Goal: Find specific page/section: Find specific page/section

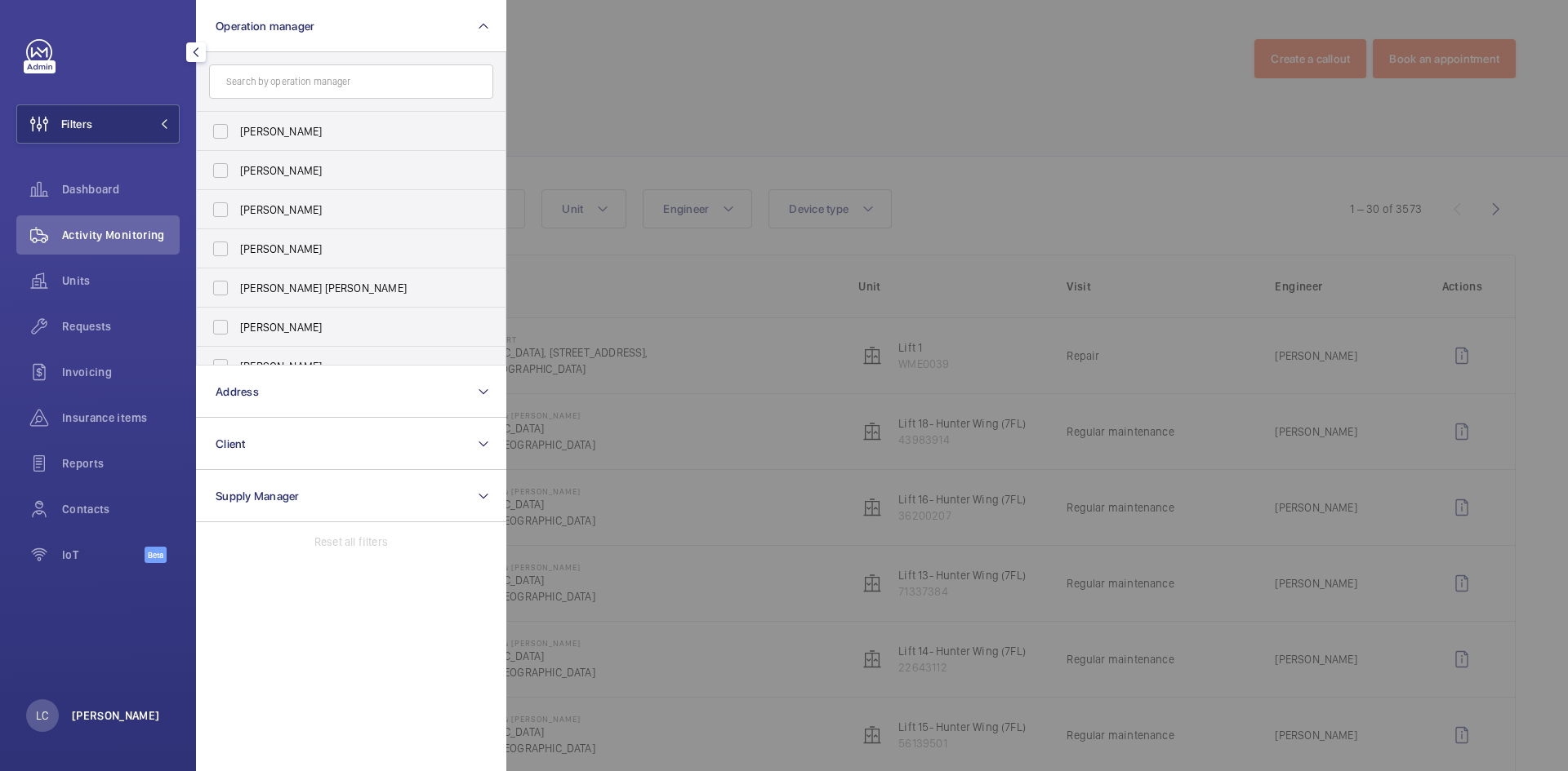
click at [110, 721] on p "[PERSON_NAME]" at bounding box center [115, 716] width 89 height 16
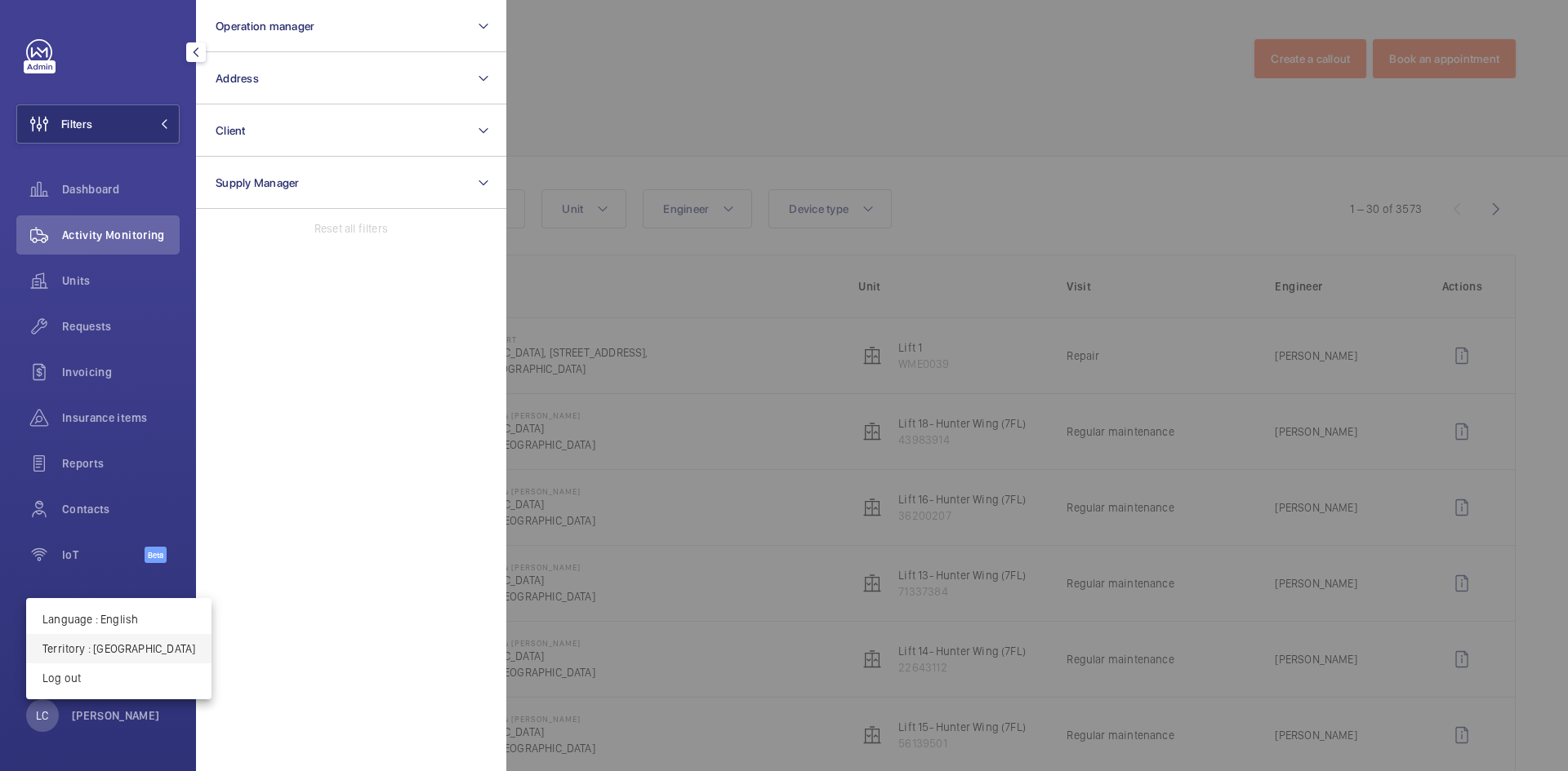
click at [119, 655] on p "Territory : [GEOGRAPHIC_DATA]" at bounding box center [118, 649] width 153 height 16
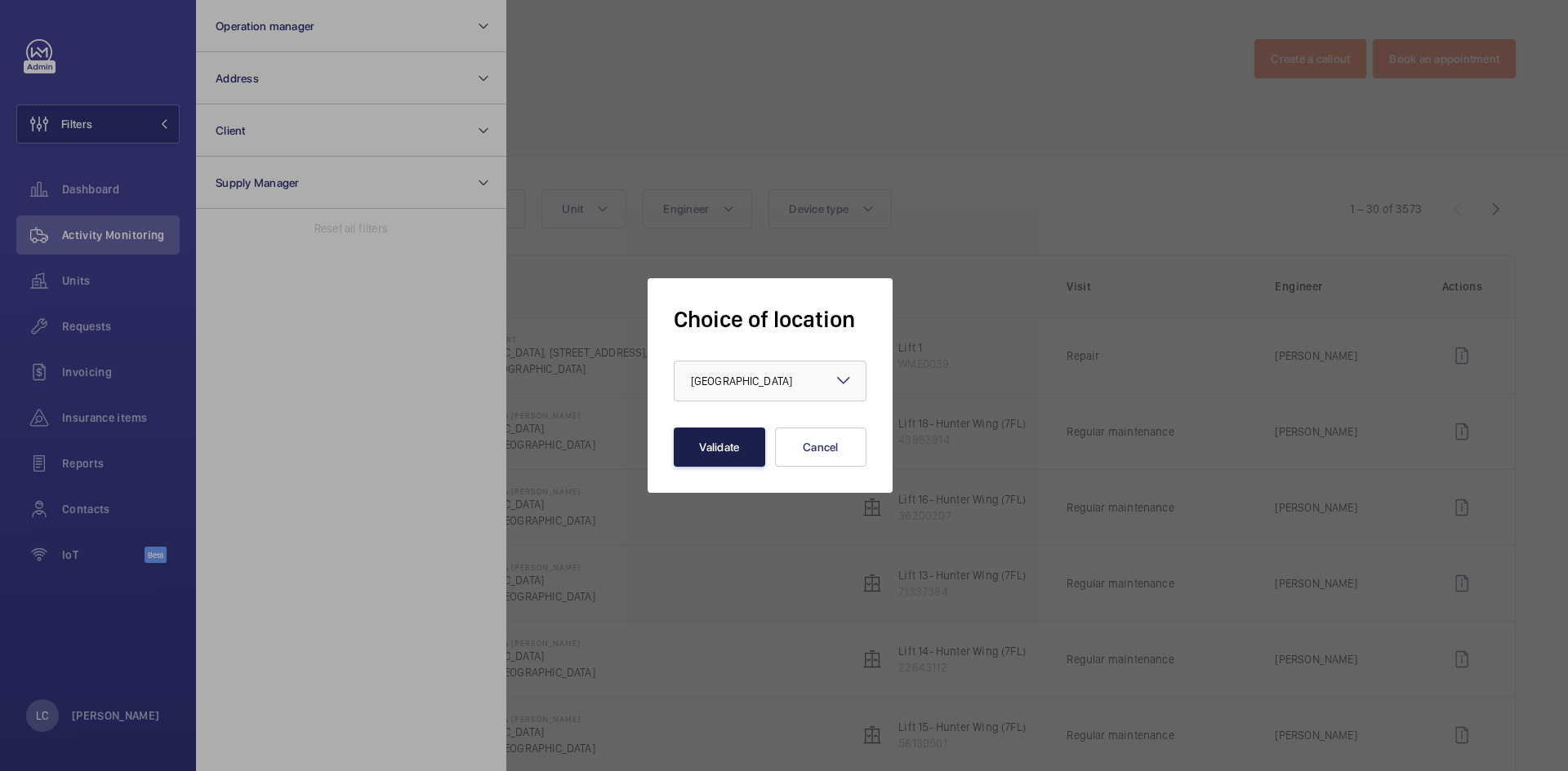
click at [690, 432] on button "Validate" at bounding box center [720, 448] width 91 height 39
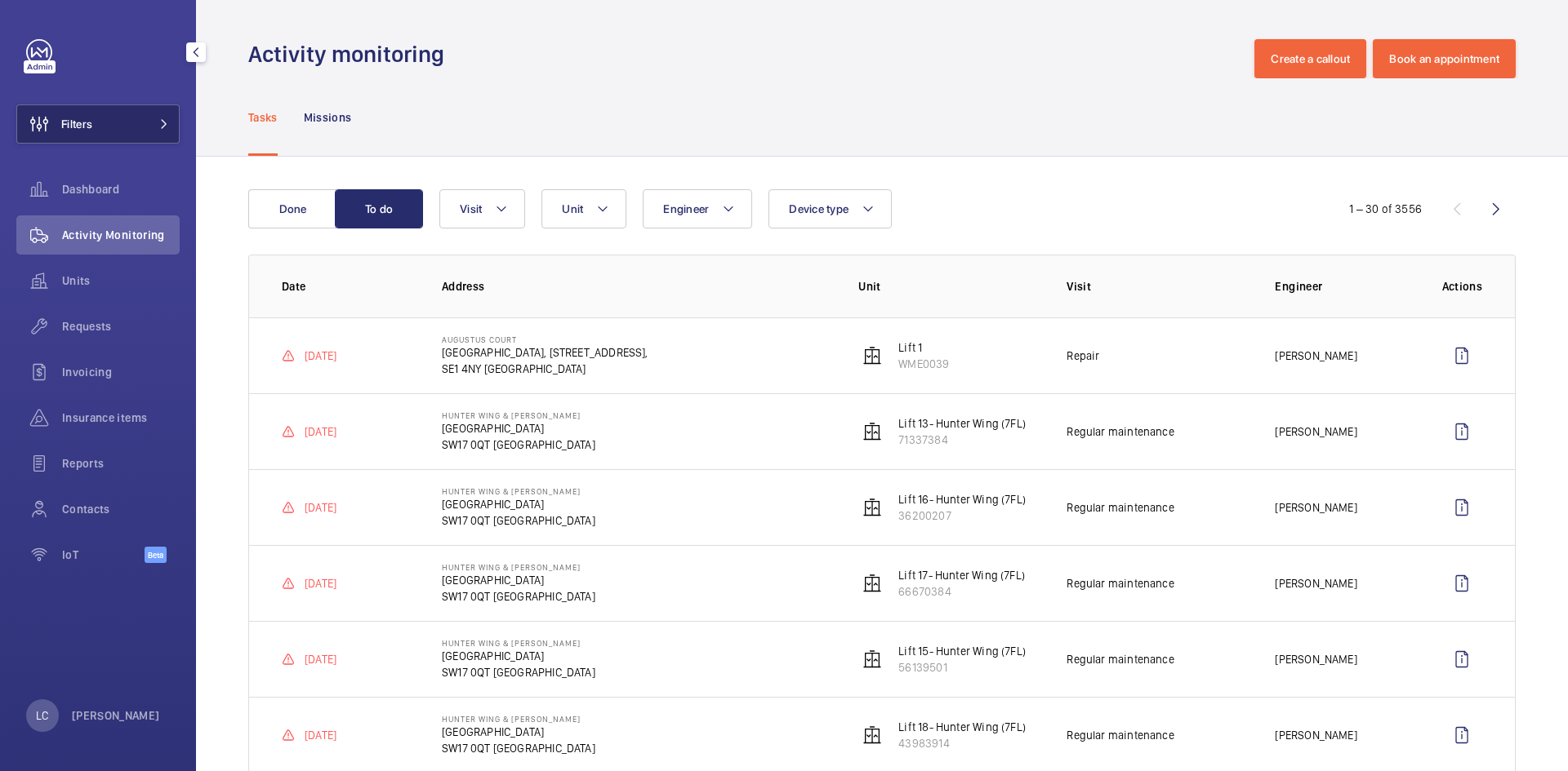
click at [127, 126] on button "Filters" at bounding box center [97, 124] width 164 height 39
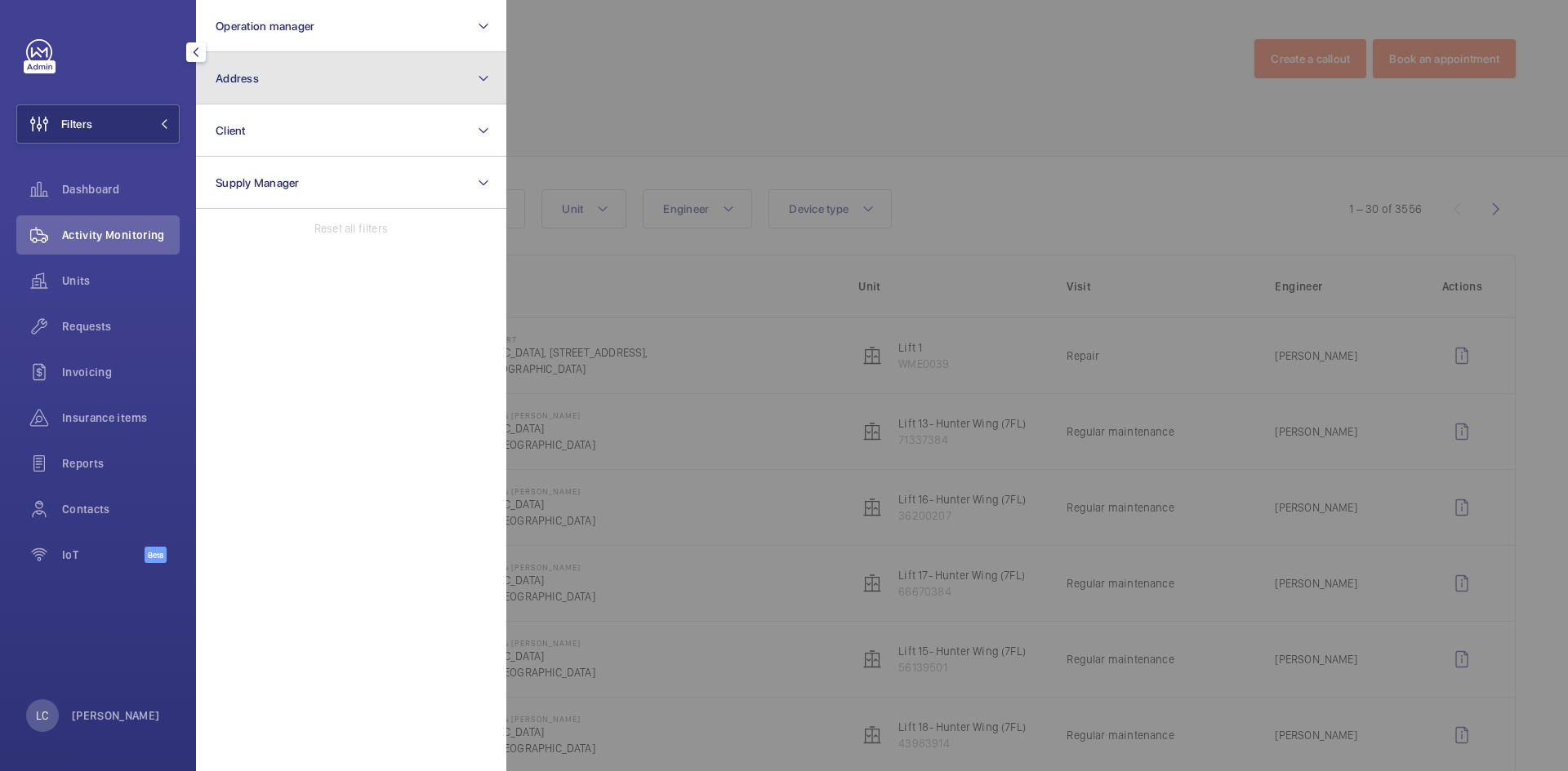
click at [240, 81] on span "Address" at bounding box center [237, 78] width 43 height 13
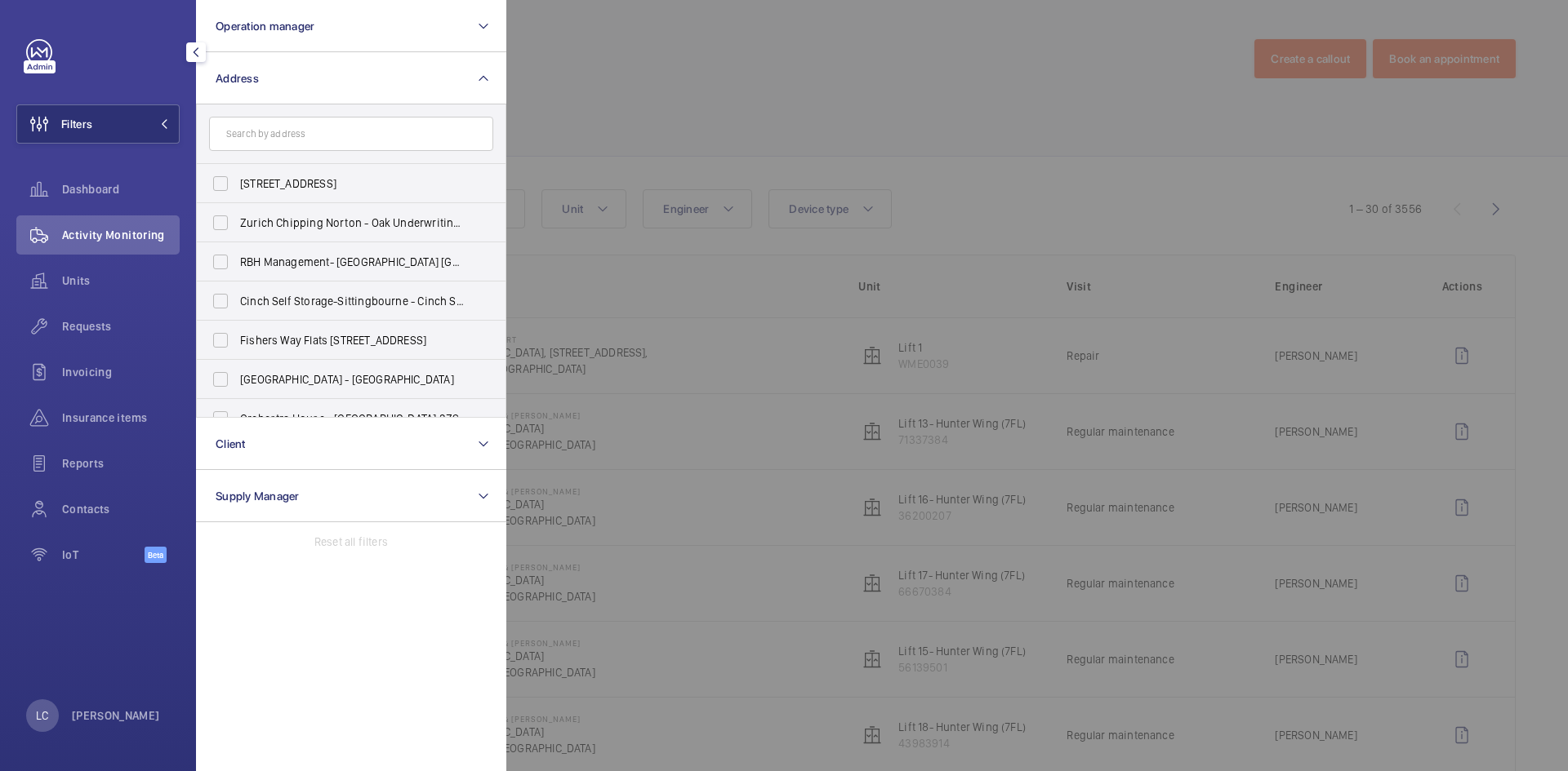
click at [272, 137] on input "text" at bounding box center [351, 134] width 284 height 34
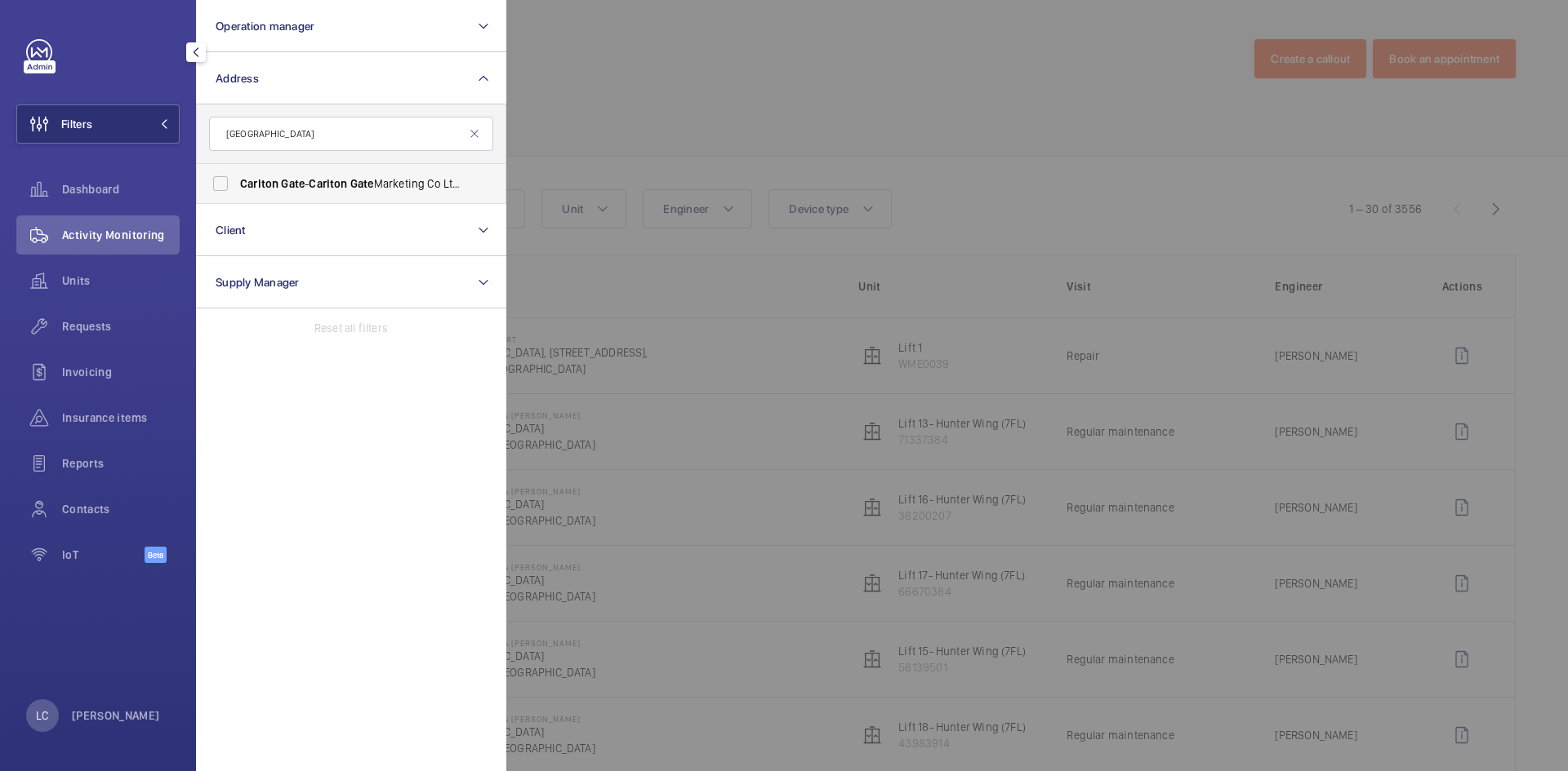
type input "[GEOGRAPHIC_DATA]"
click at [277, 183] on span "Carlton" at bounding box center [259, 183] width 38 height 13
click at [237, 183] on input "[GEOGRAPHIC_DATA] - Carlton Gate Marketing Co Ltd, [GEOGRAPHIC_DATA]" at bounding box center [220, 183] width 33 height 33
checkbox input "true"
click at [563, 137] on div at bounding box center [1290, 385] width 1568 height 771
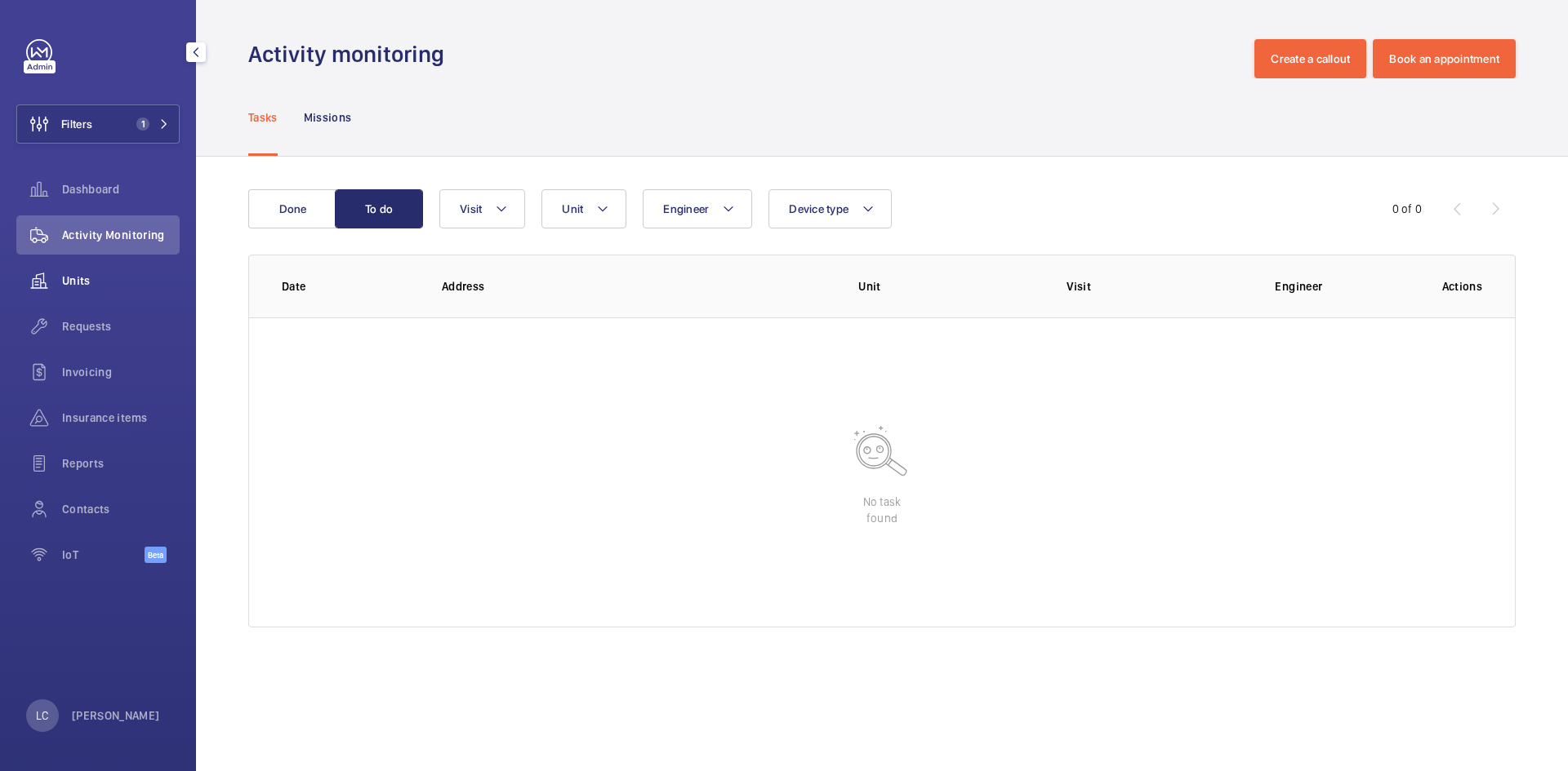
click at [86, 289] on div "Units" at bounding box center [97, 281] width 164 height 39
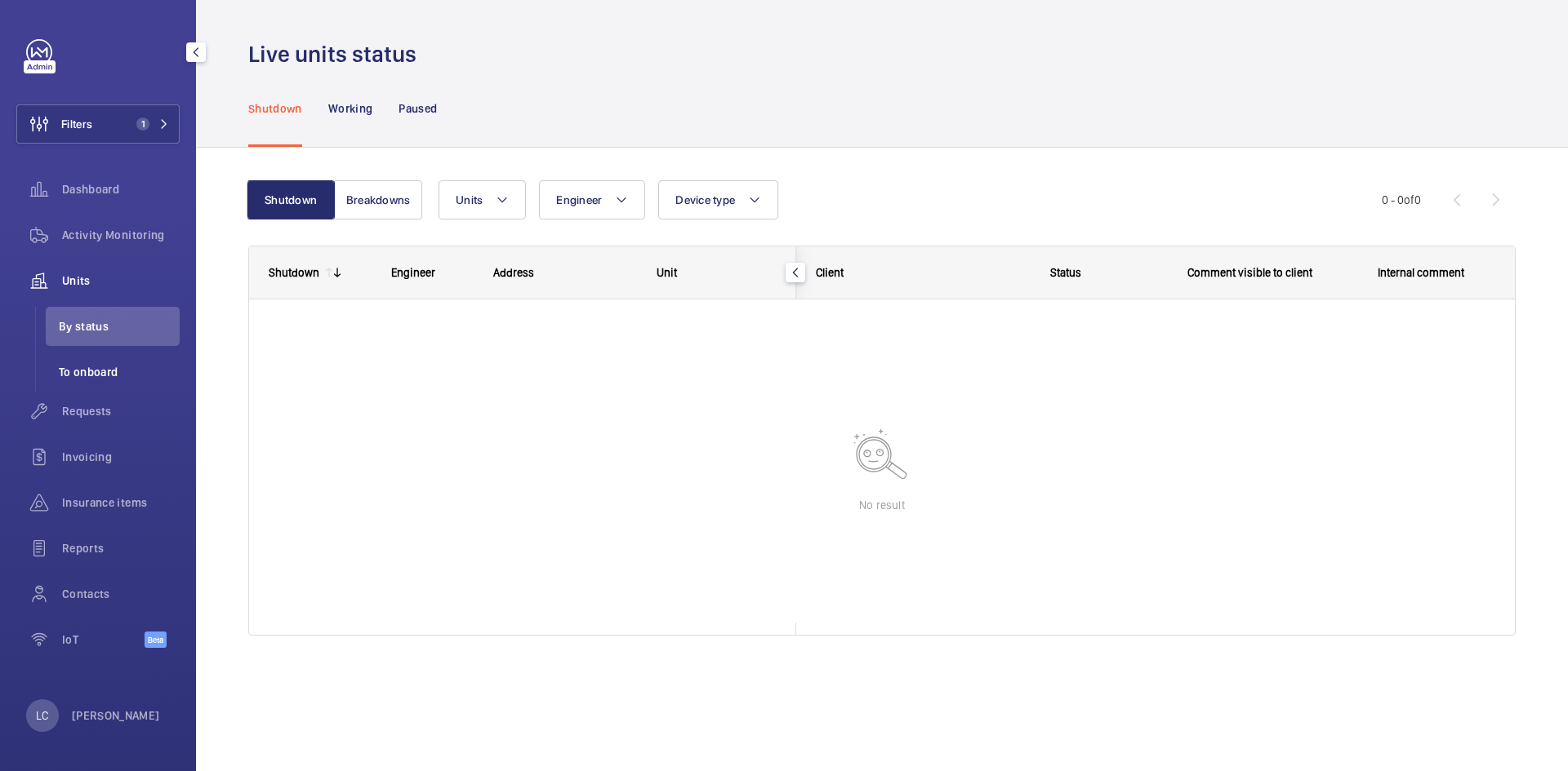
click at [105, 373] on span "To onboard" at bounding box center [119, 372] width 121 height 16
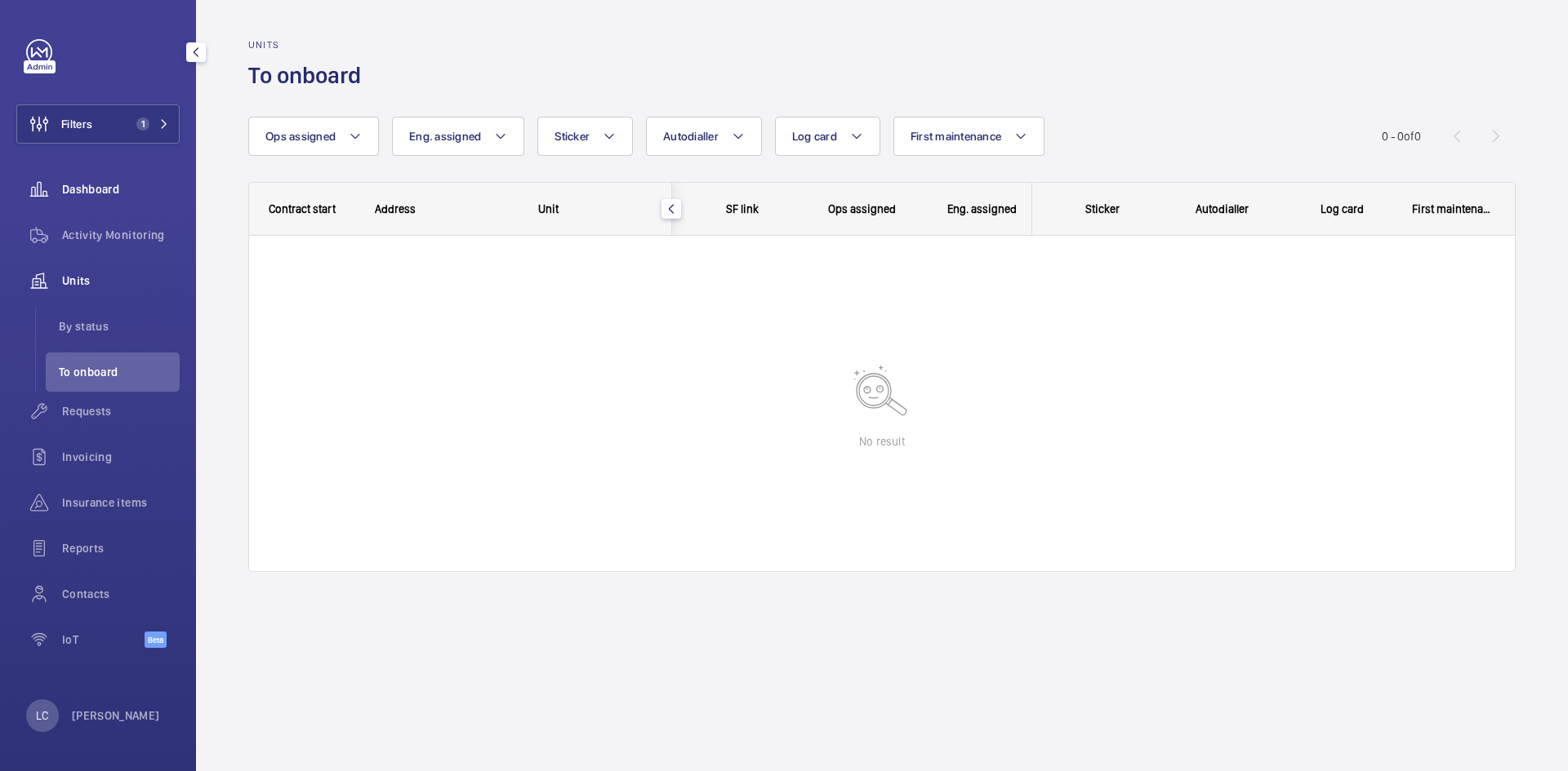
click at [105, 187] on span "Dashboard" at bounding box center [121, 189] width 118 height 16
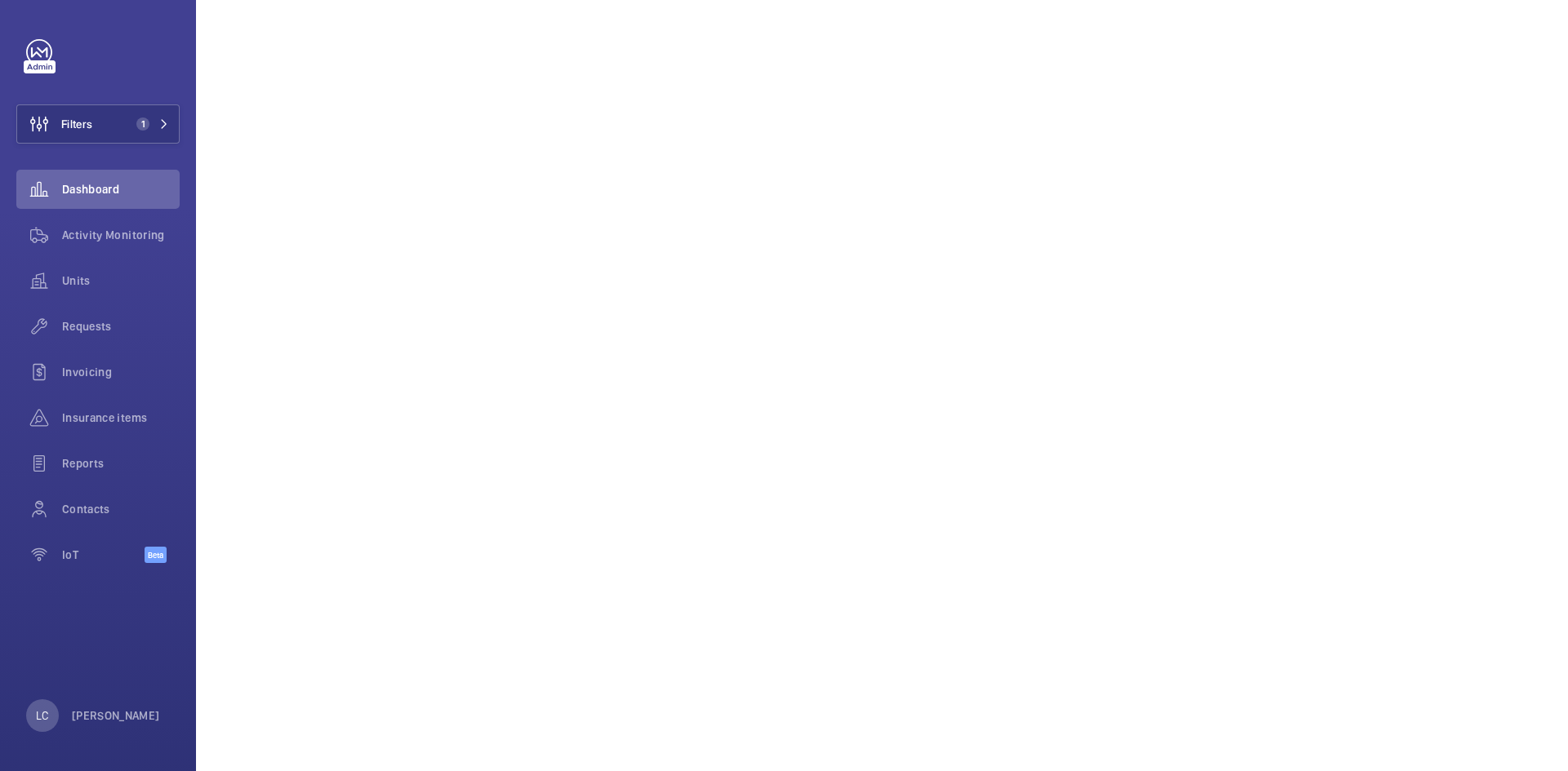
scroll to position [81, 0]
